Goal: Task Accomplishment & Management: Use online tool/utility

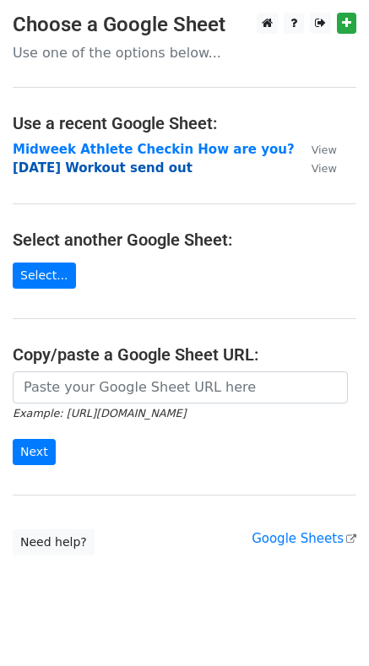
click at [101, 170] on strong "Sunday Workout send out" at bounding box center [103, 167] width 180 height 15
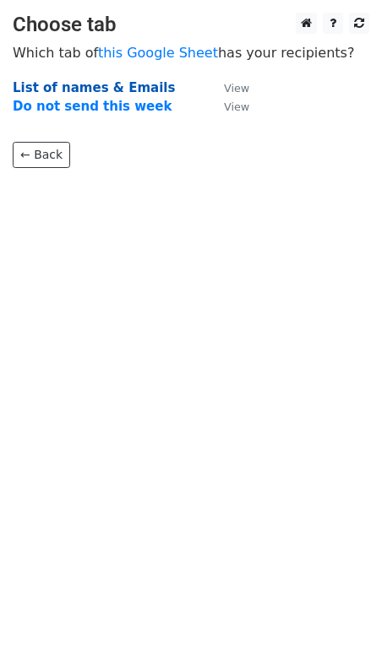
click at [73, 89] on strong "List of names & Emails" at bounding box center [94, 87] width 162 height 15
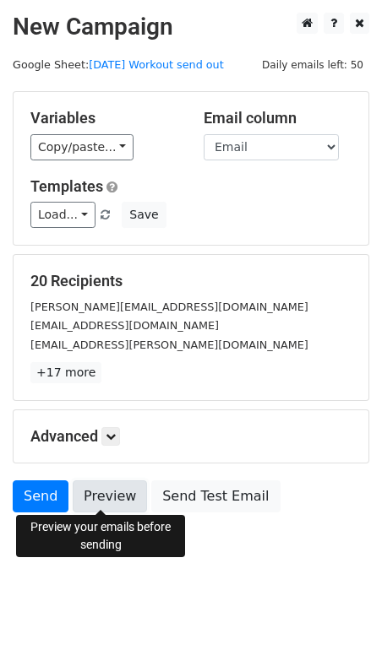
click at [100, 496] on link "Preview" at bounding box center [110, 496] width 74 height 32
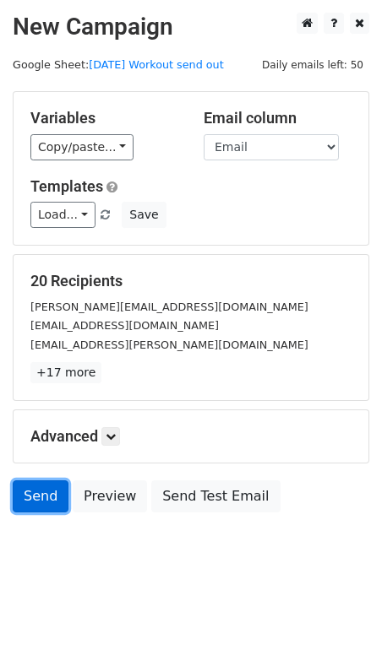
click at [41, 492] on link "Send" at bounding box center [41, 496] width 56 height 32
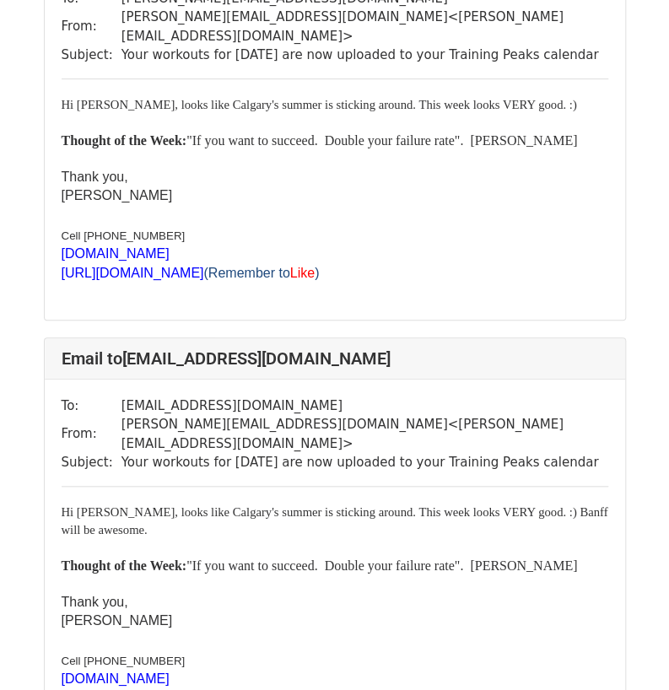
scroll to position [194, 0]
